Goal: Check status: Check status

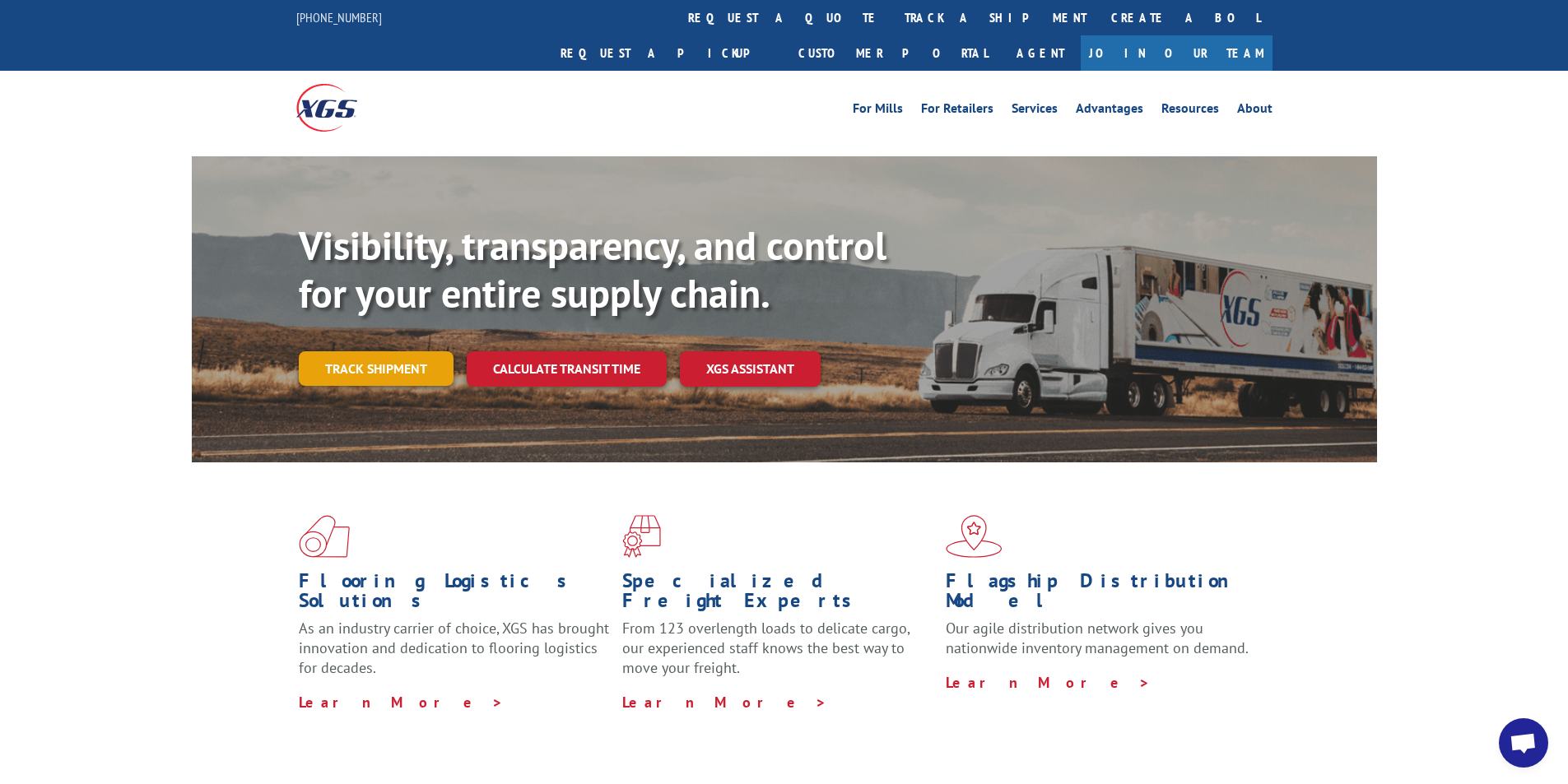
click at [396, 351] on link "Track shipment" at bounding box center [376, 368] width 155 height 34
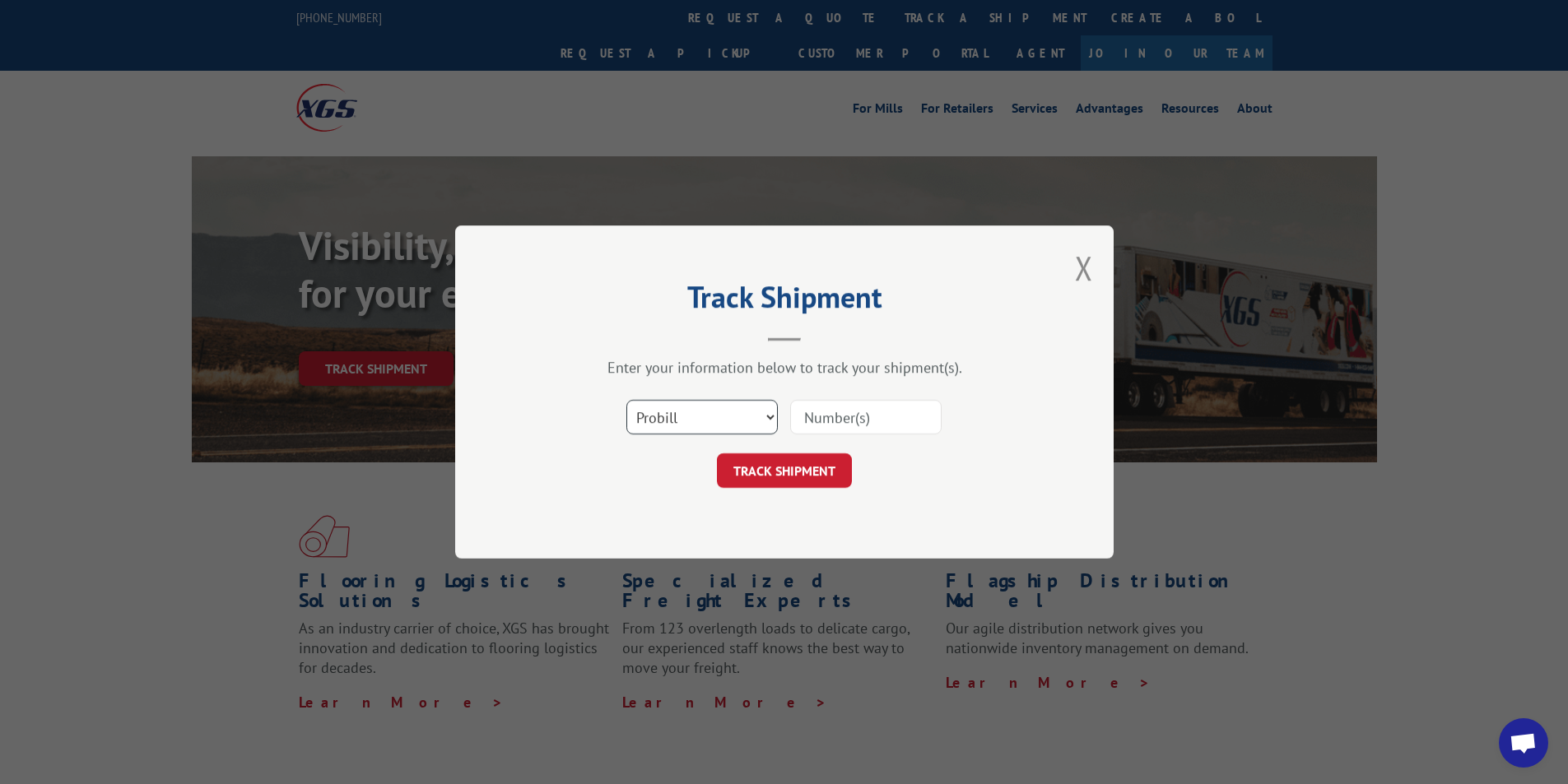
click at [746, 418] on select "Select category... Probill BOL PO" at bounding box center [702, 416] width 151 height 34
select select "bol"
click at [626, 400] on select "Select category... Probill BOL PO" at bounding box center [702, 416] width 151 height 34
click at [865, 415] on input at bounding box center [865, 416] width 151 height 34
type input "5"
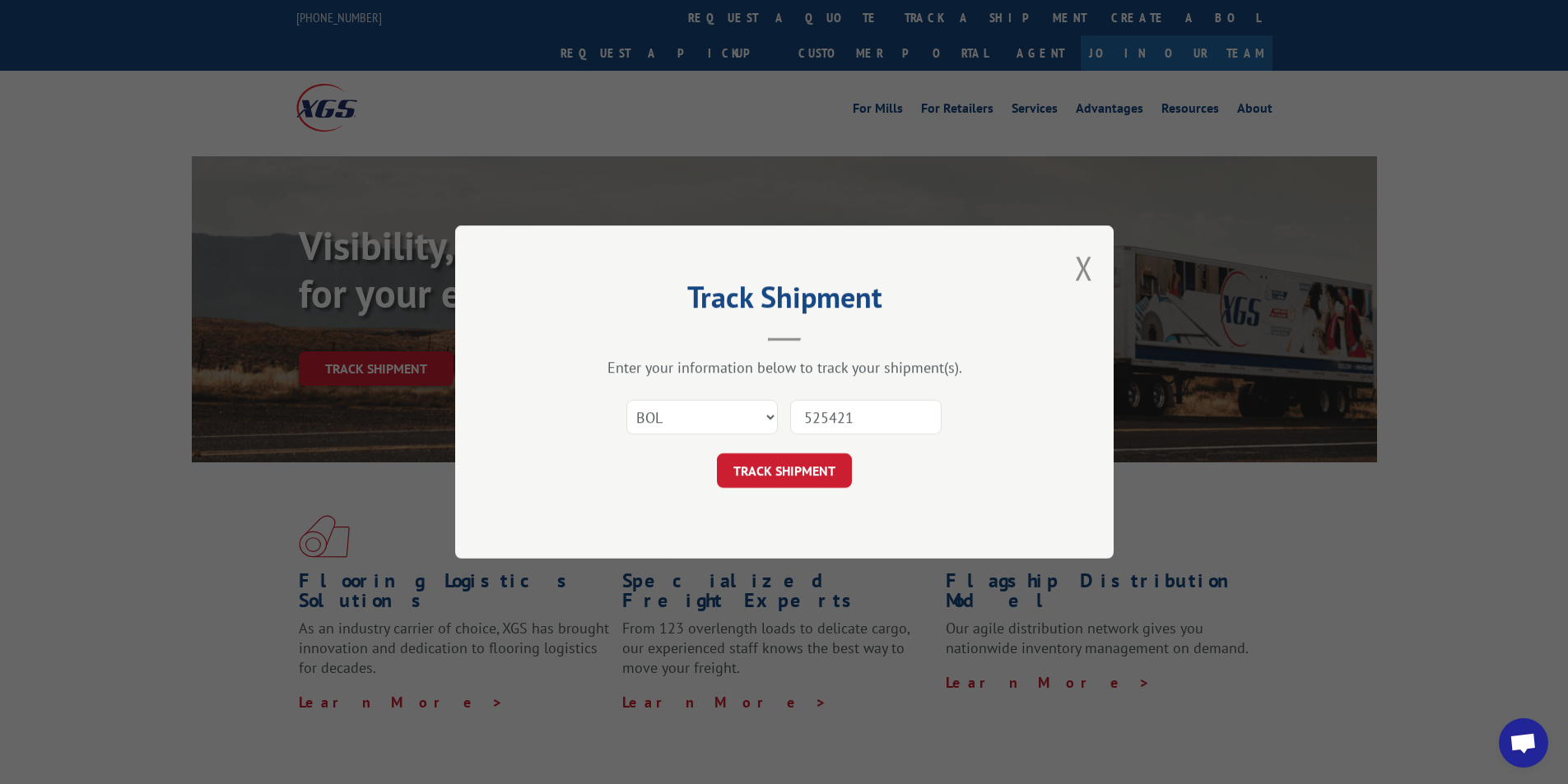
type input "5254213"
click button "TRACK SHIPMENT" at bounding box center [784, 470] width 135 height 34
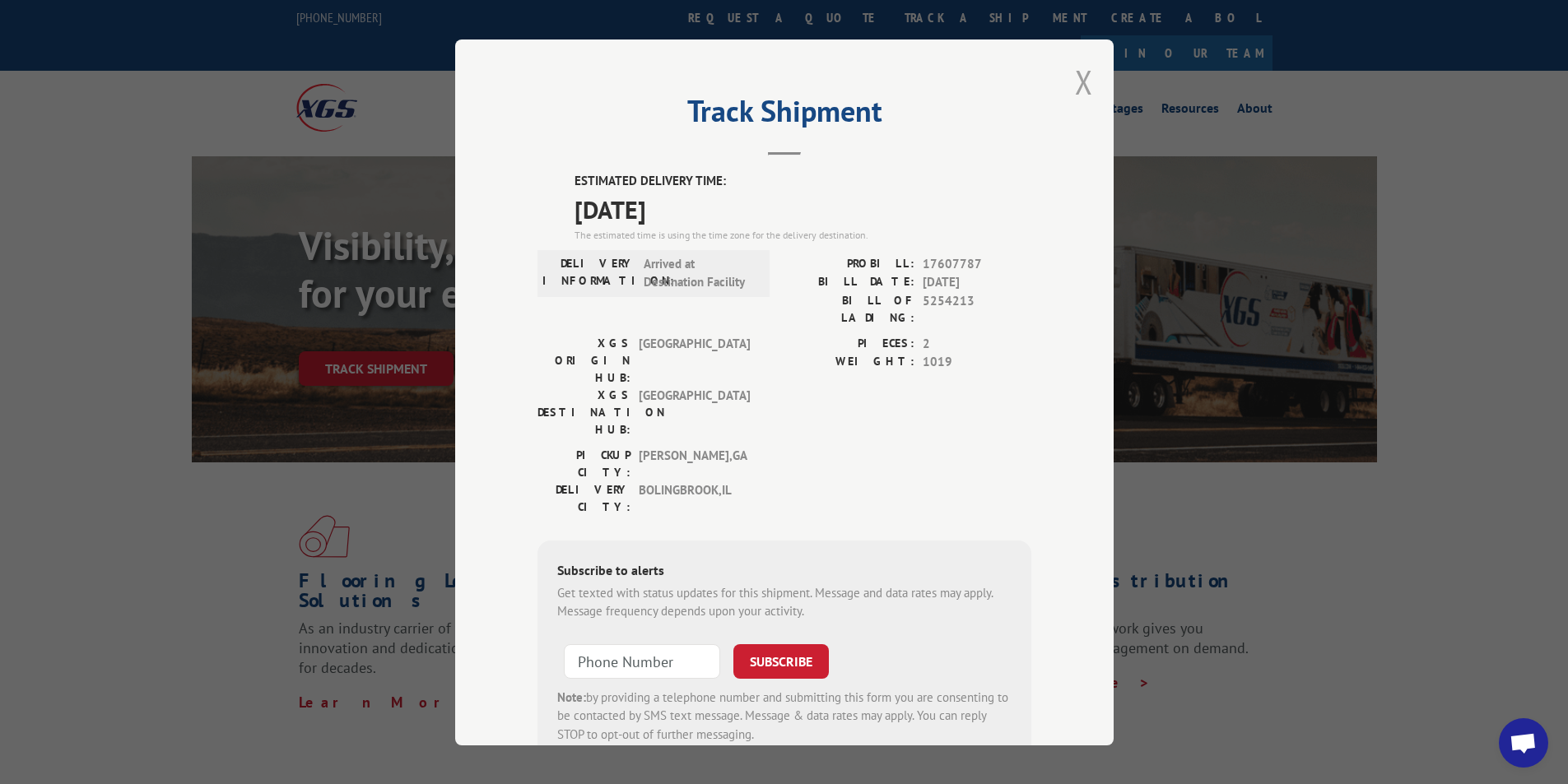
click at [1079, 88] on button "Close modal" at bounding box center [1084, 82] width 19 height 44
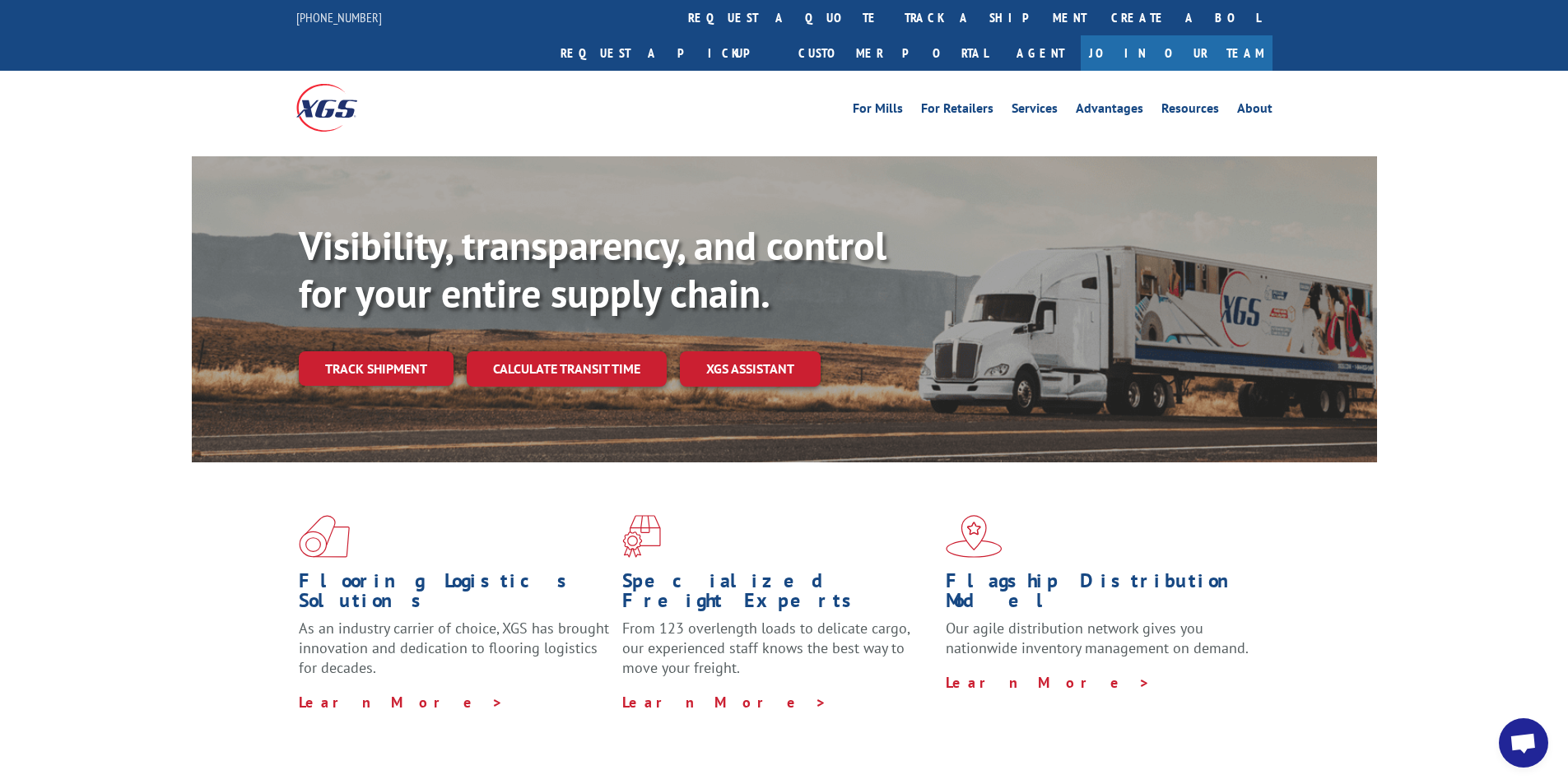
click at [369, 310] on div "Visibility, transparency, and control for your entire supply chain. Track shipm…" at bounding box center [837, 336] width 1078 height 229
click at [371, 351] on link "Track shipment" at bounding box center [376, 368] width 155 height 34
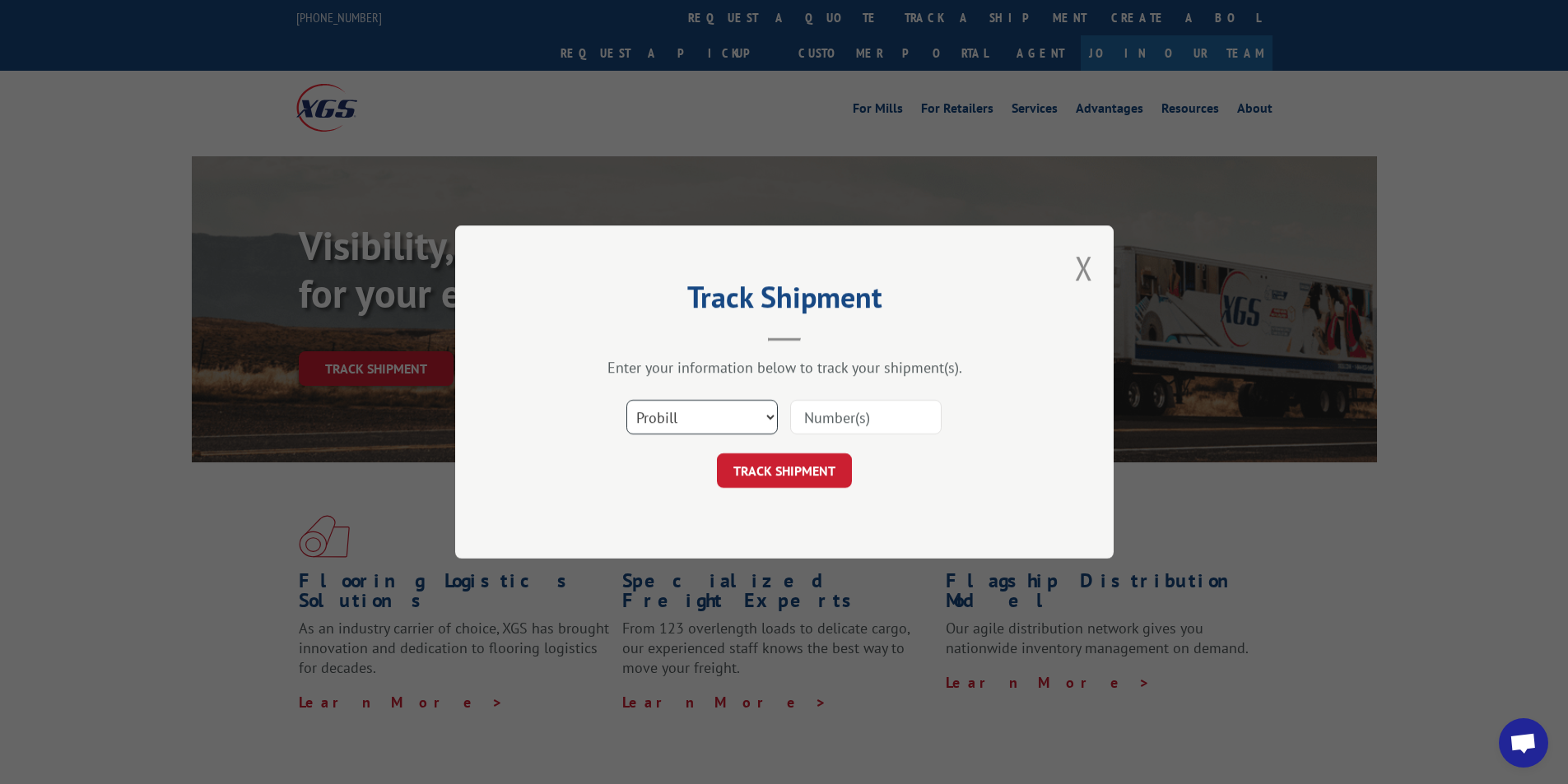
drag, startPoint x: 734, startPoint y: 406, endPoint x: 727, endPoint y: 413, distance: 9.9
click at [734, 406] on select "Select category... Probill BOL PO" at bounding box center [702, 416] width 151 height 34
select select "bol"
click at [626, 400] on select "Select category... Probill BOL PO" at bounding box center [702, 416] width 151 height 34
click at [856, 413] on input at bounding box center [865, 416] width 151 height 34
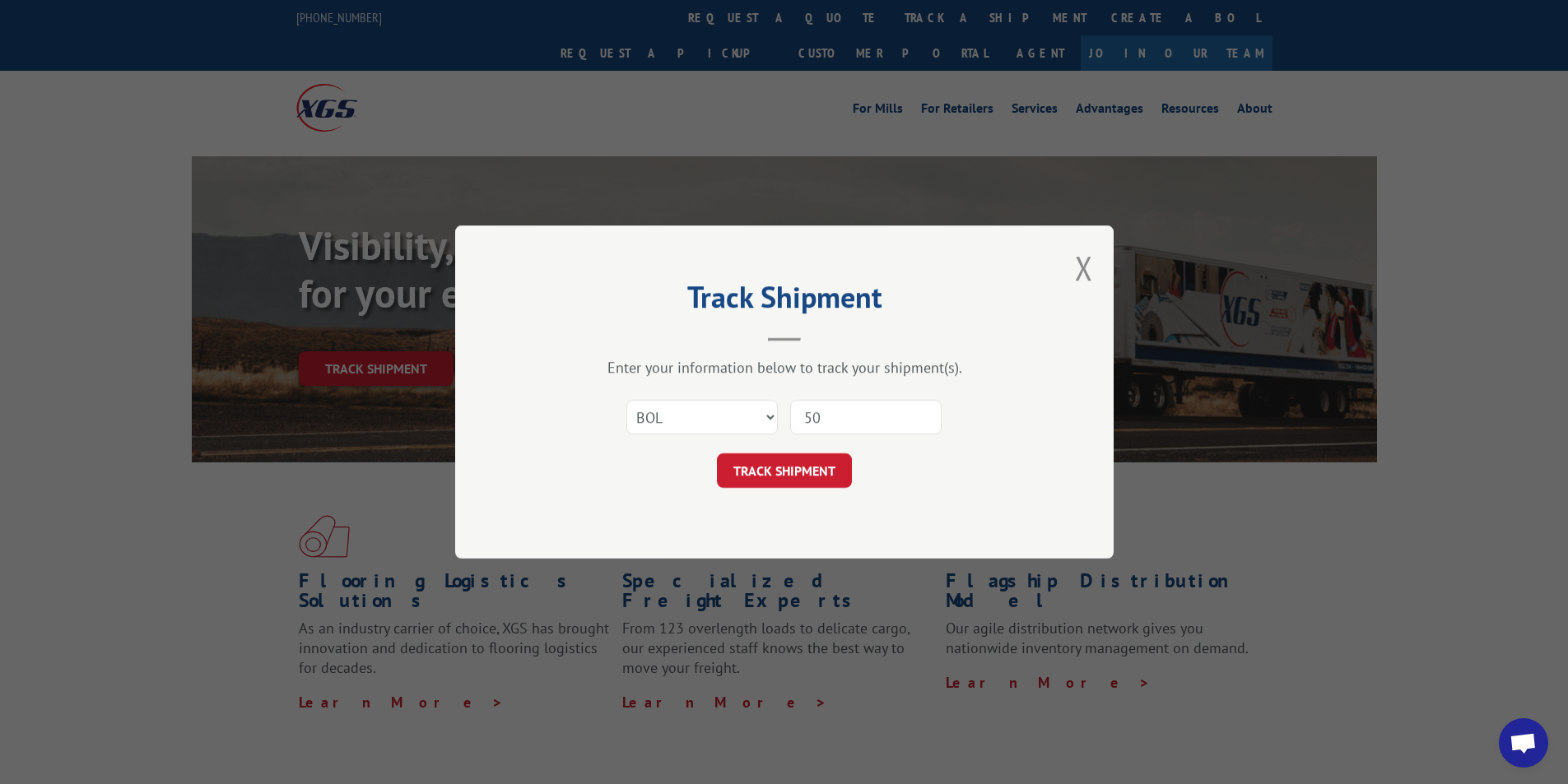
type input "5"
type input "54395233"
click at [796, 469] on button "TRACK SHIPMENT" at bounding box center [784, 470] width 135 height 34
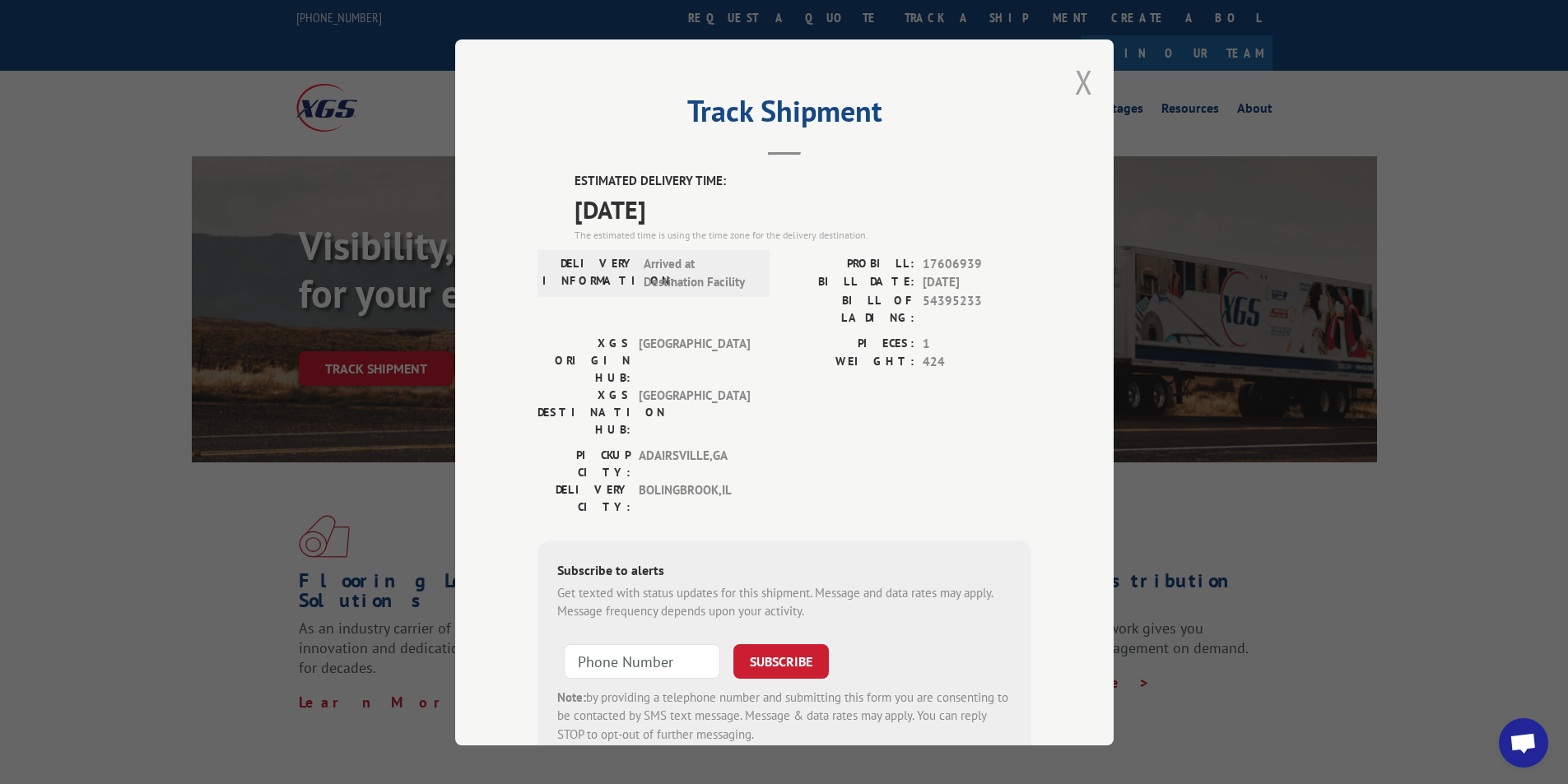
click at [1082, 83] on button "Close modal" at bounding box center [1084, 82] width 19 height 44
